Goal: Check status: Check status

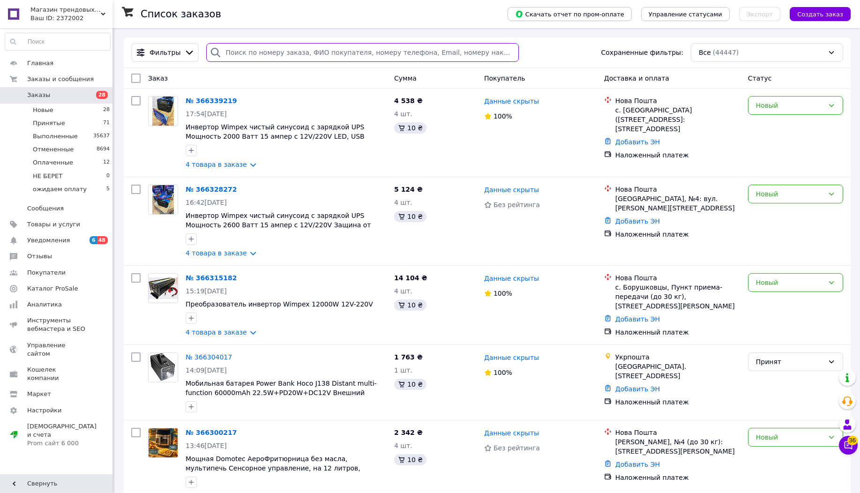
click at [303, 51] on input "search" at bounding box center [362, 52] width 312 height 19
paste input "363884482"
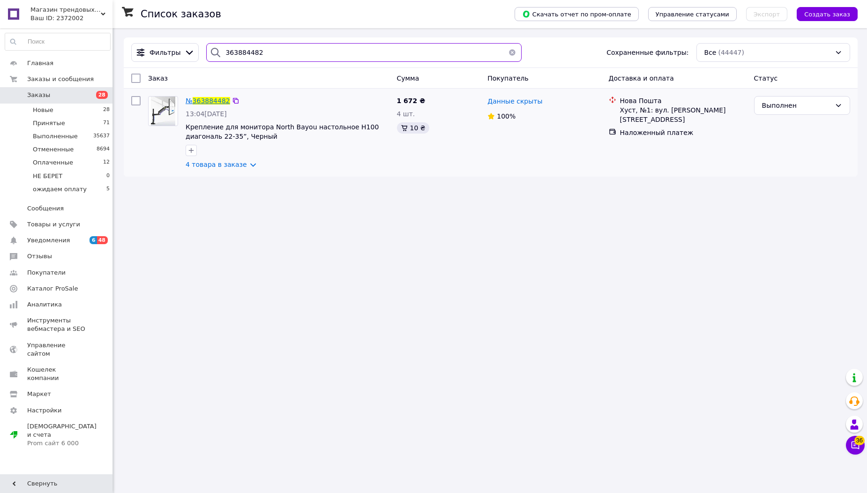
type input "363884482"
click at [201, 102] on span "363884482" at bounding box center [211, 100] width 37 height 7
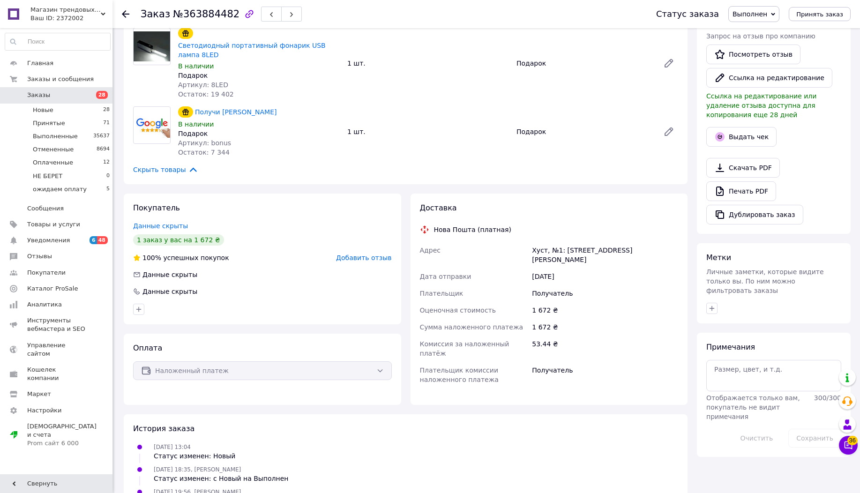
scroll to position [229, 0]
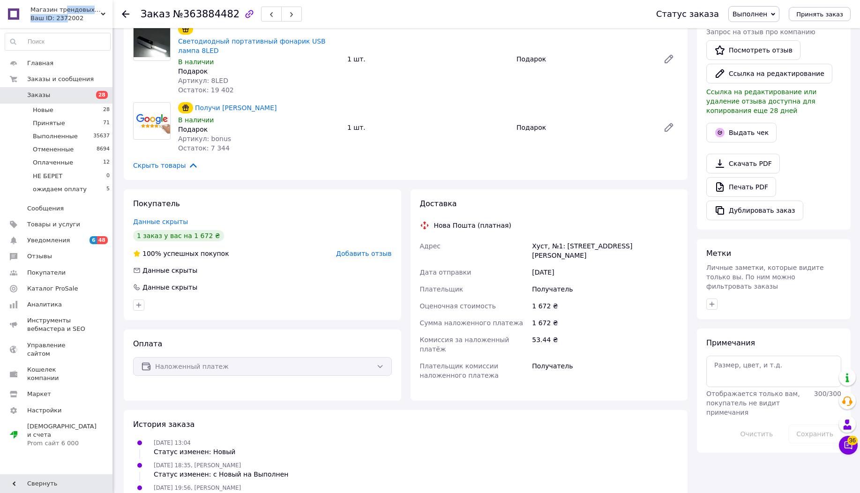
click at [61, 14] on div "Магазин трендовых товаров AS - "ARTMA SHOP" Ваш ID: 2372002" at bounding box center [69, 14] width 85 height 28
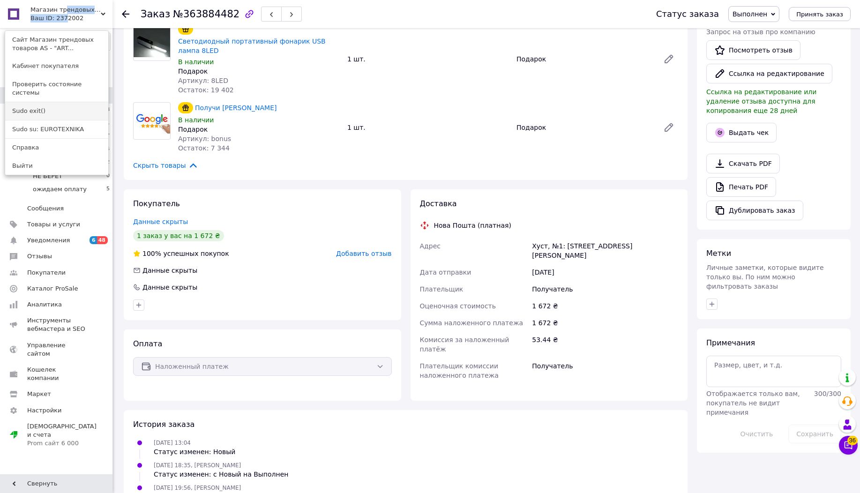
click at [67, 102] on link "Sudo exit()" at bounding box center [56, 111] width 103 height 18
